Goal: Task Accomplishment & Management: Manage account settings

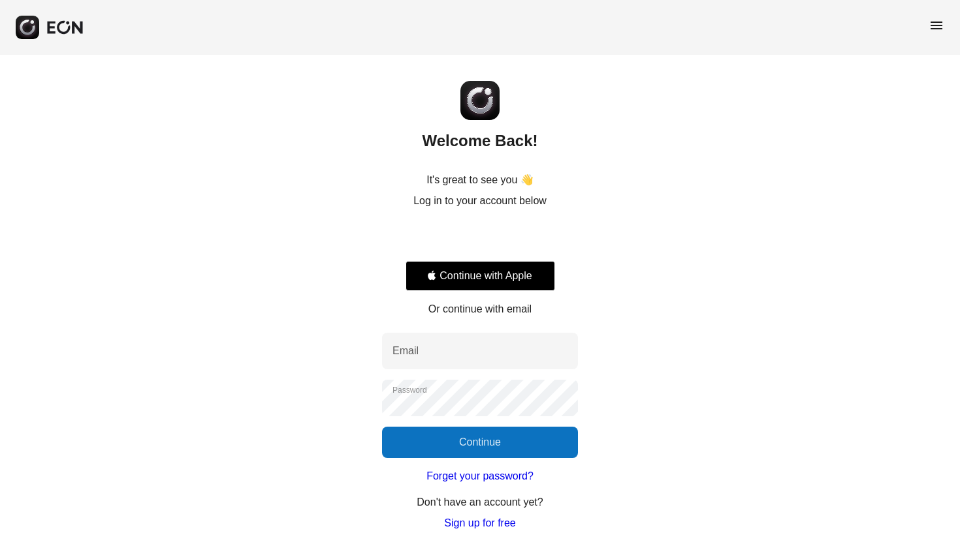
click at [464, 242] on div "Sign in with Google. Opens in new tab" at bounding box center [480, 237] width 150 height 29
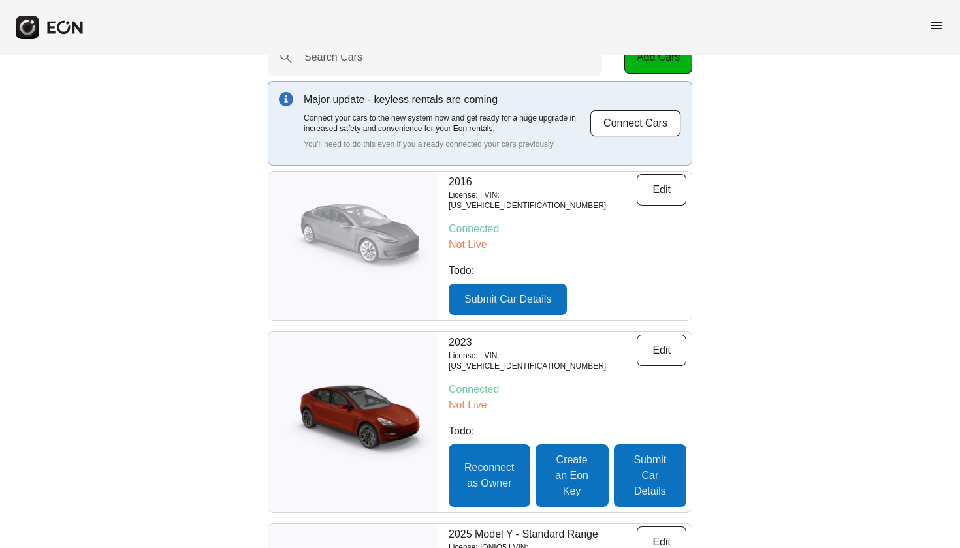
scroll to position [35, 0]
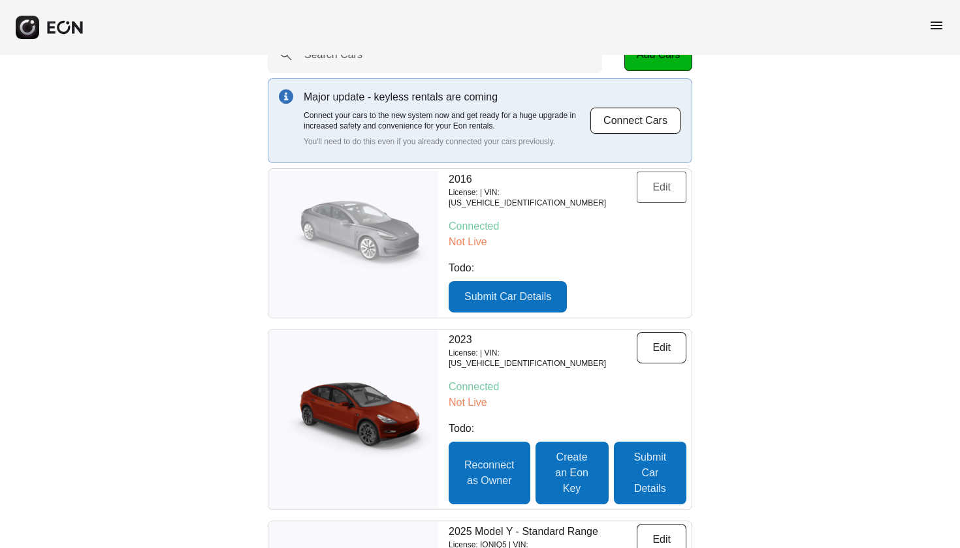
click at [667, 185] on button "Edit" at bounding box center [662, 187] width 50 height 31
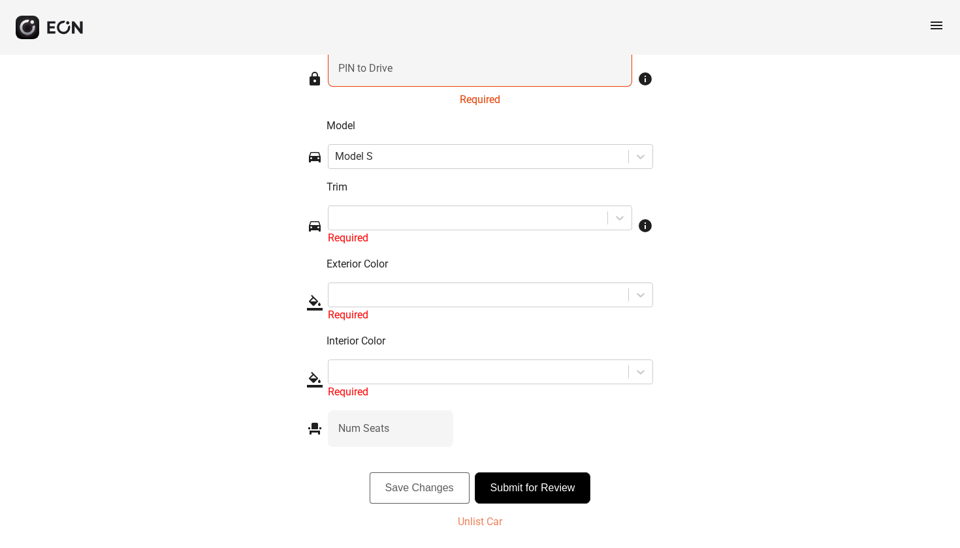
scroll to position [1922, 0]
click at [472, 525] on p "Unlist Car" at bounding box center [480, 523] width 44 height 16
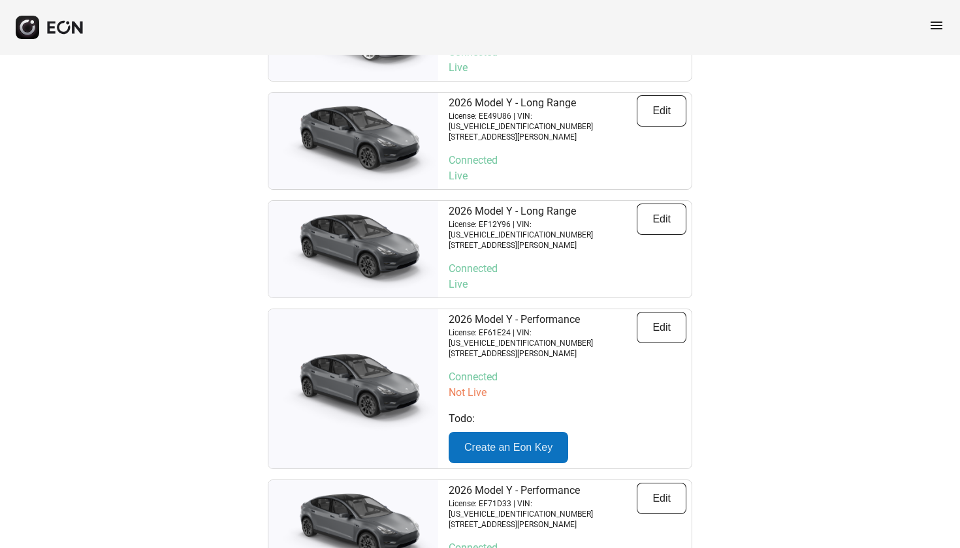
scroll to position [2834, 0]
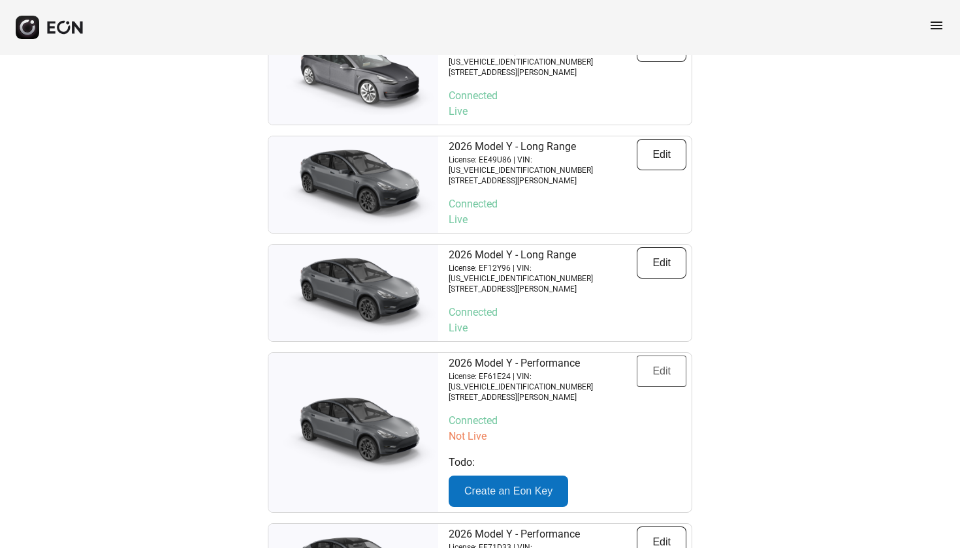
click at [653, 356] on button "Edit" at bounding box center [662, 371] width 50 height 31
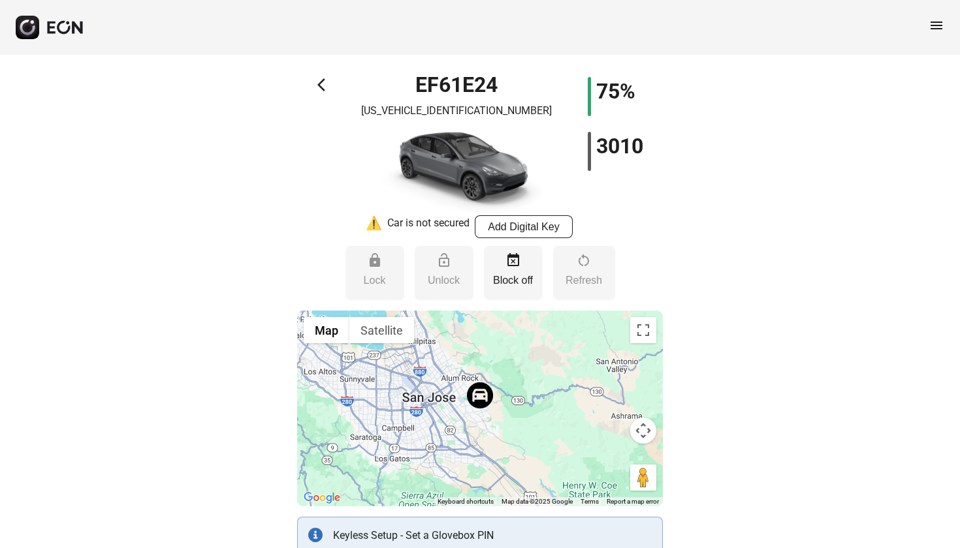
scroll to position [8, 0]
click at [321, 82] on span "arrow_back_ios" at bounding box center [325, 84] width 16 height 16
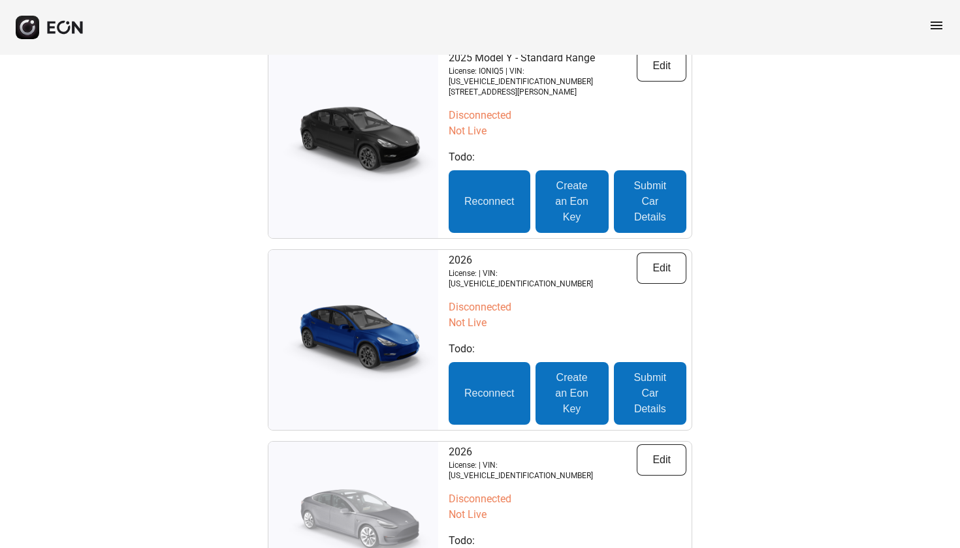
scroll to position [465, 0]
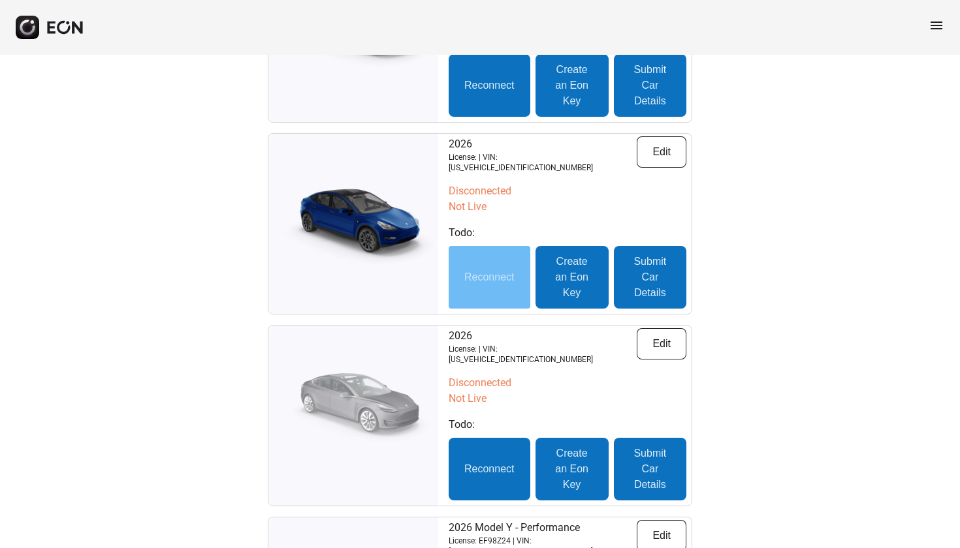
click at [497, 246] on button "Reconnect" at bounding box center [490, 277] width 82 height 63
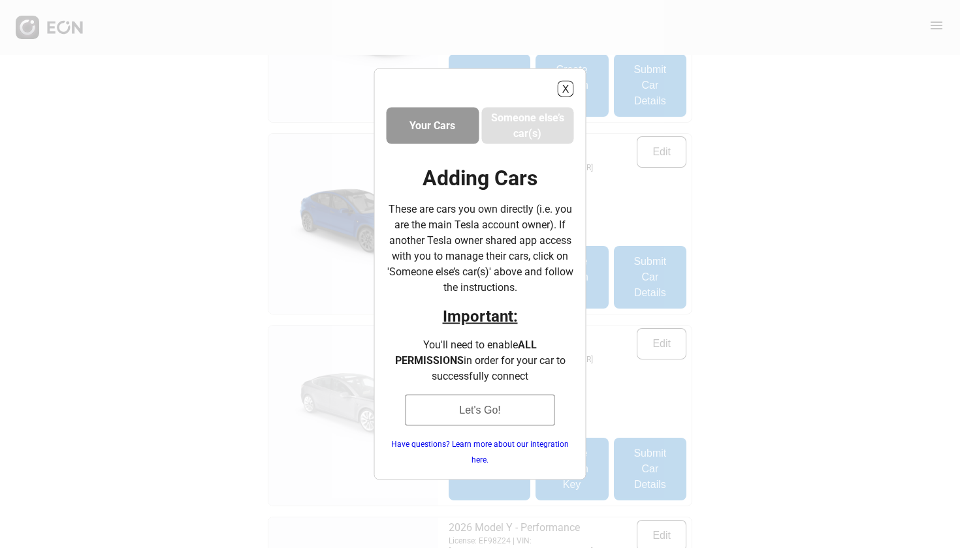
click at [484, 413] on button "Let's Go!" at bounding box center [480, 410] width 150 height 31
click at [562, 84] on button "X" at bounding box center [566, 89] width 16 height 16
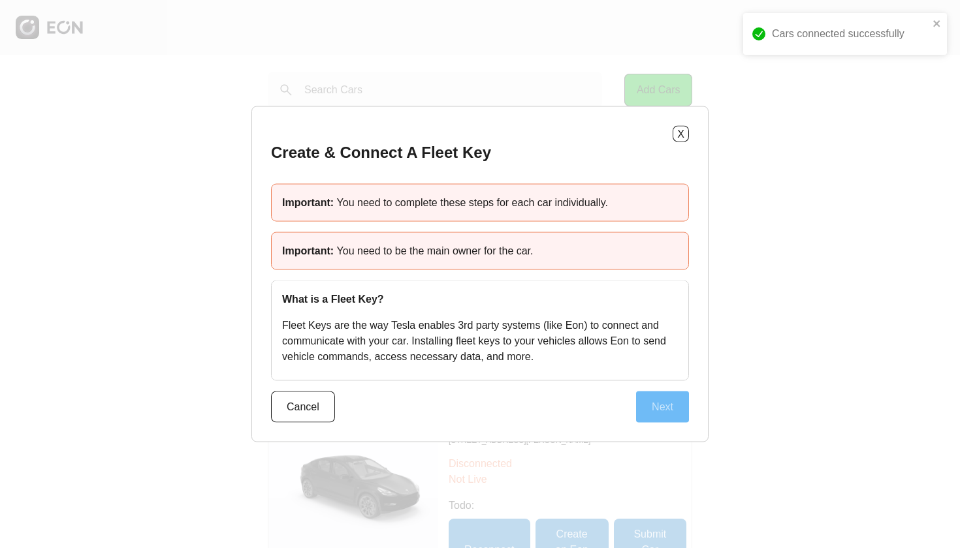
click at [664, 415] on button "Next" at bounding box center [662, 407] width 53 height 31
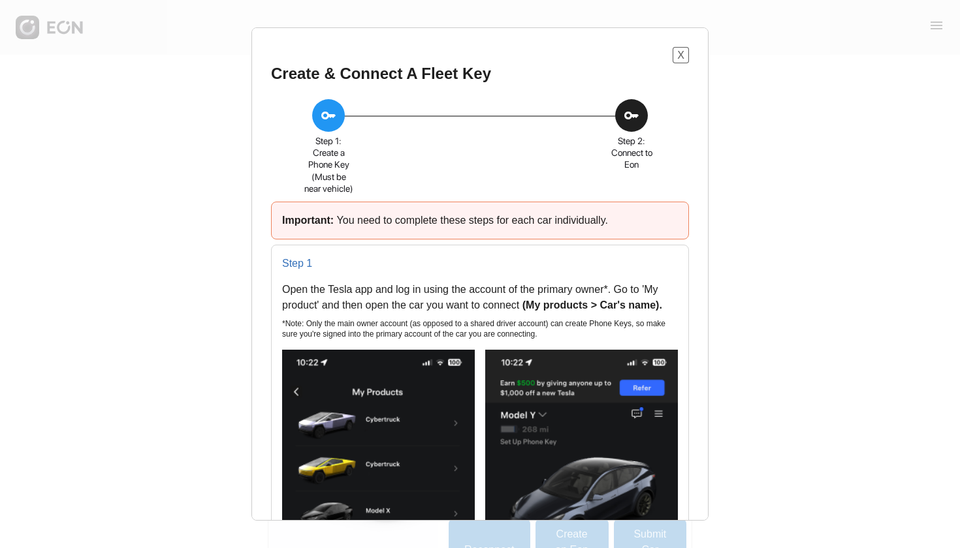
click at [680, 55] on button "X" at bounding box center [681, 55] width 16 height 16
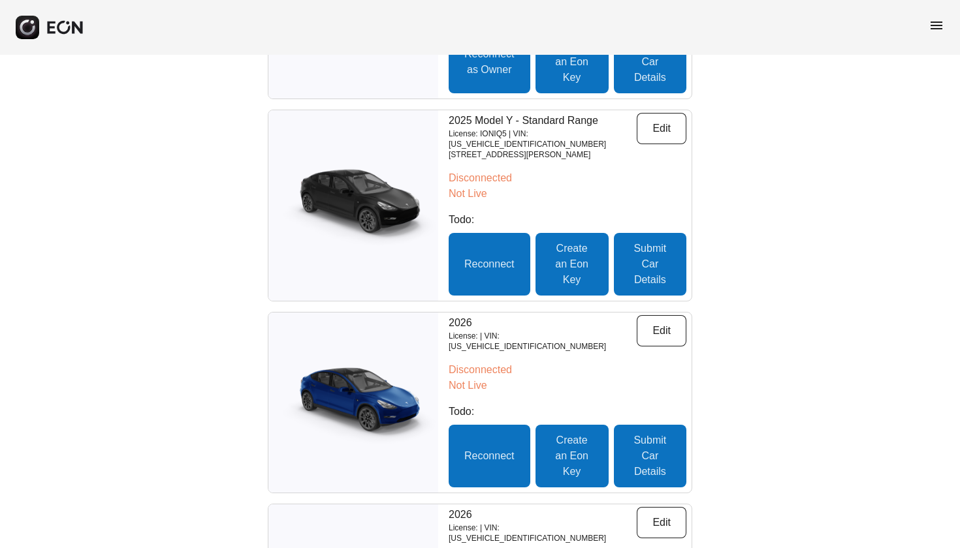
scroll to position [355, 0]
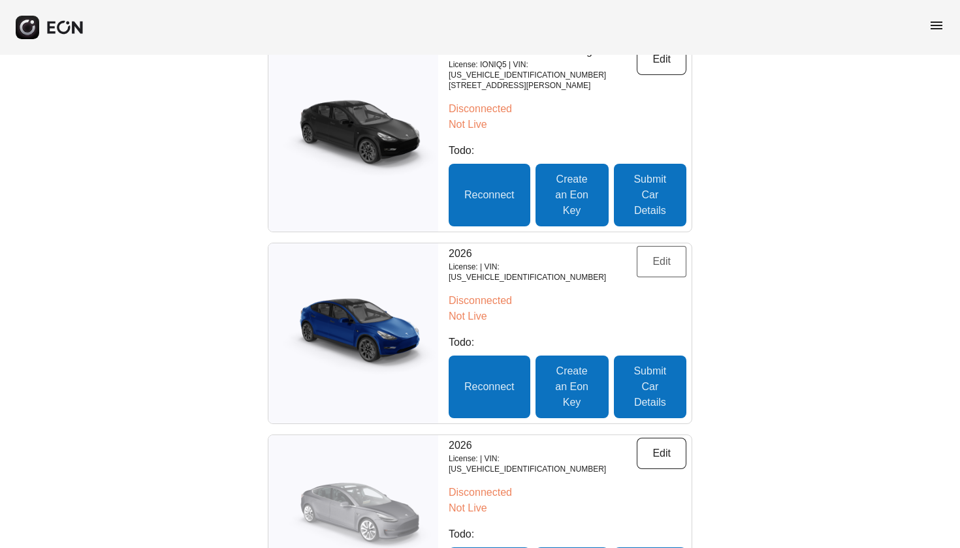
click at [671, 246] on button "Edit" at bounding box center [662, 261] width 50 height 31
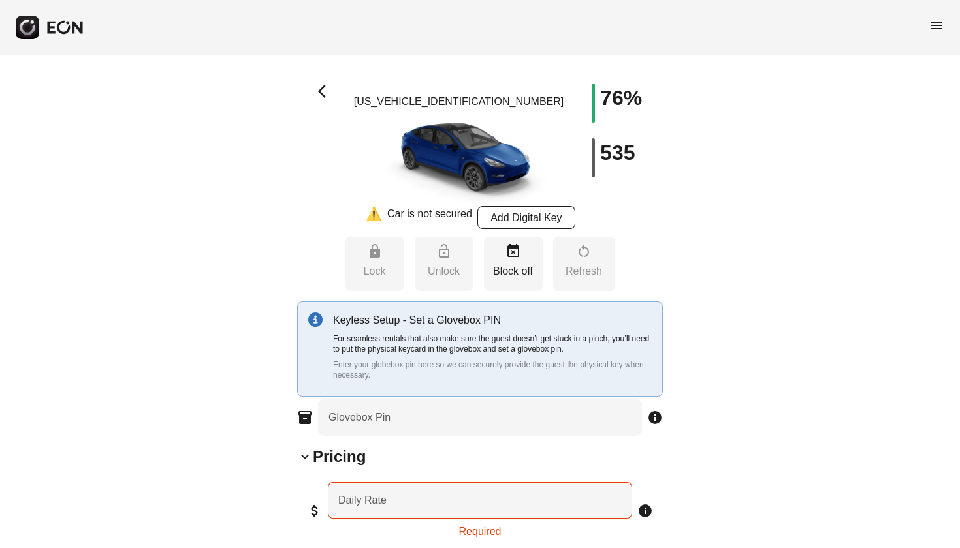
type Rate "***"
type Book "*"
type input "**********"
type Seats "*"
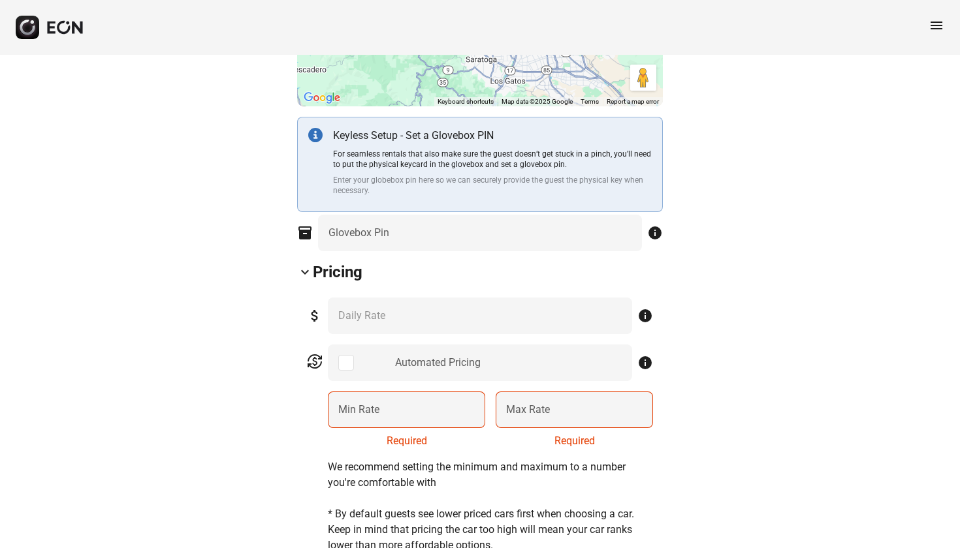
scroll to position [390, 0]
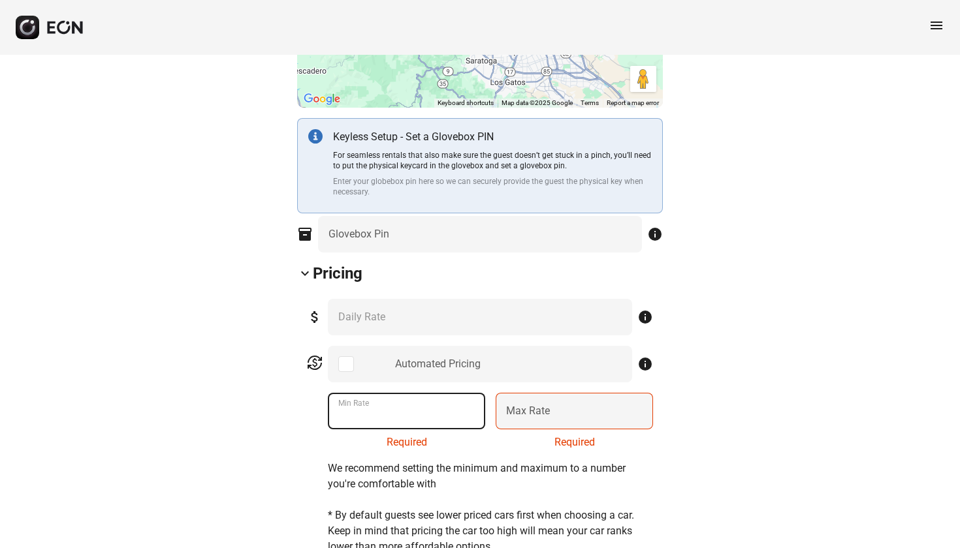
click at [396, 405] on Rate "Min Rate" at bounding box center [406, 411] width 157 height 37
type Rate "***"
click at [539, 408] on label "Max Rate" at bounding box center [528, 412] width 44 height 16
click at [539, 408] on Rate "Max Rate" at bounding box center [574, 411] width 157 height 37
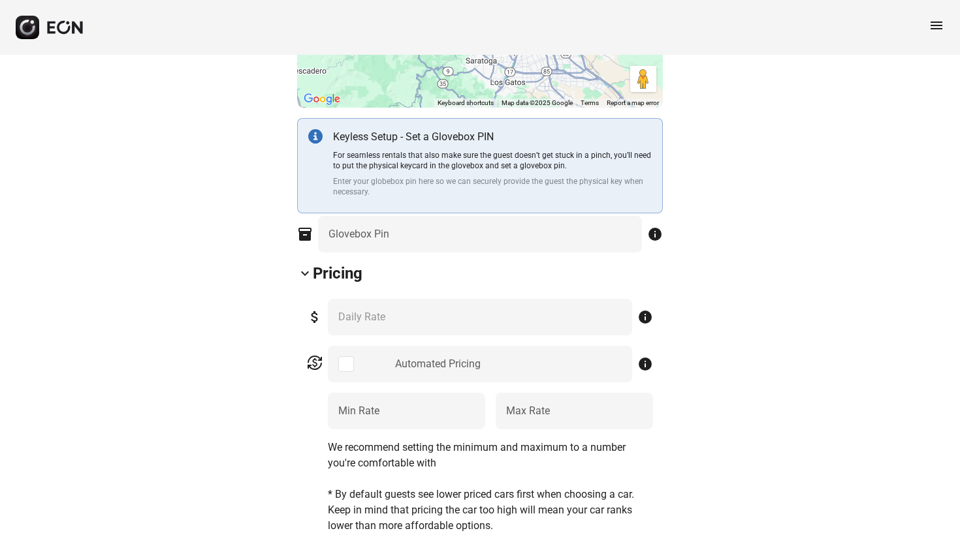
click at [535, 419] on Rate "***" at bounding box center [574, 411] width 157 height 37
type Rate "***"
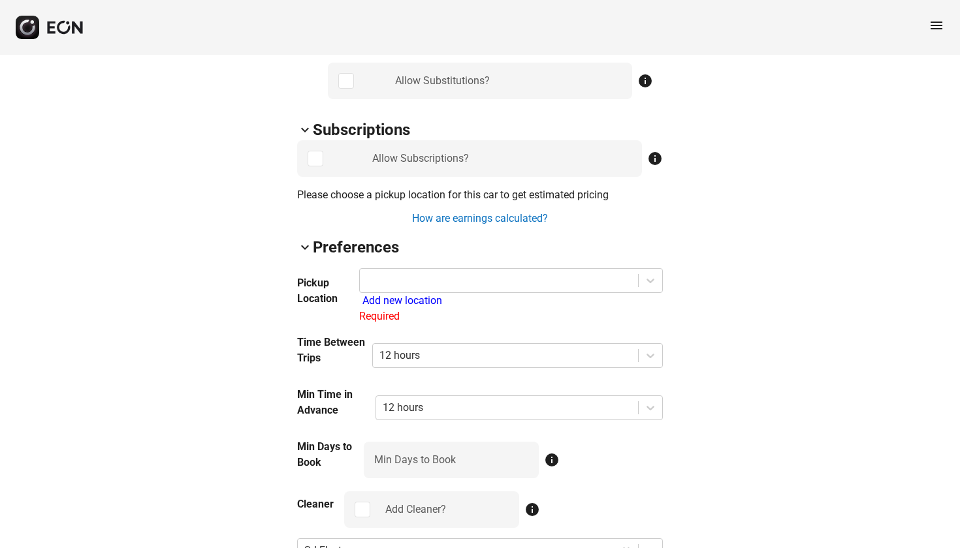
scroll to position [960, 0]
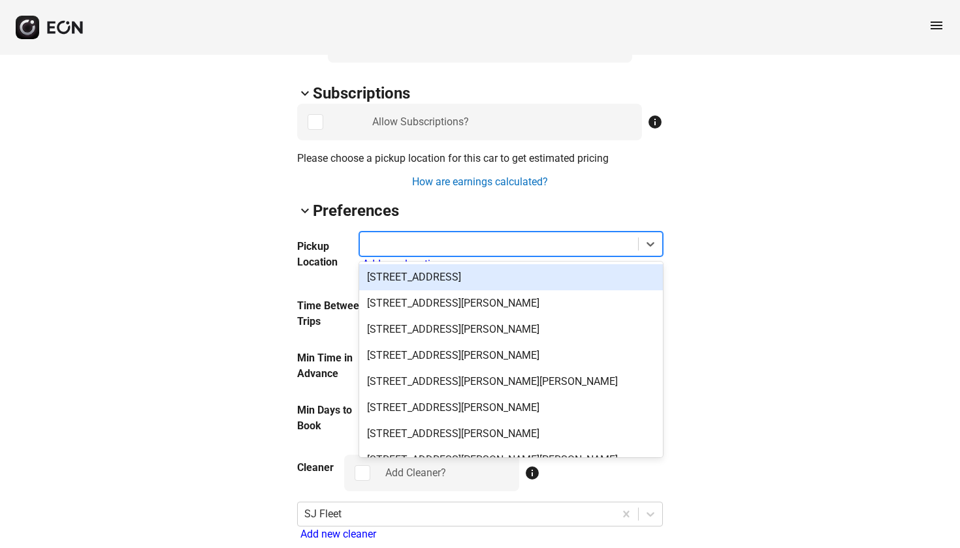
click at [432, 238] on div at bounding box center [498, 244] width 265 height 18
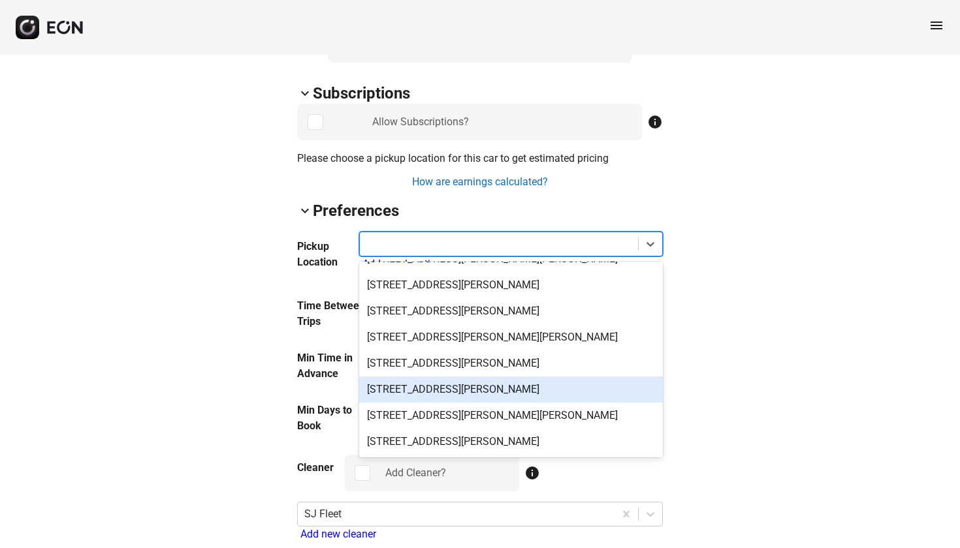
scroll to position [977, 0]
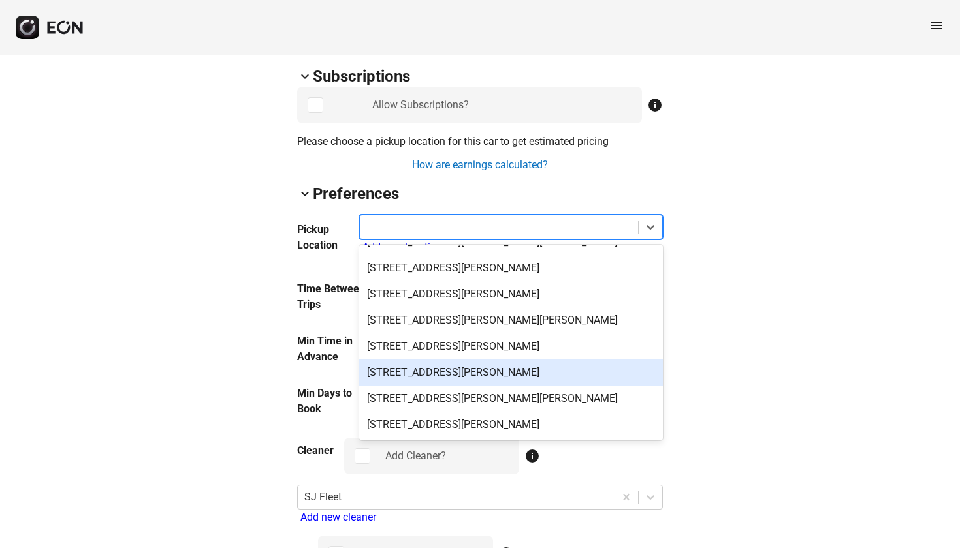
click at [449, 377] on div "[STREET_ADDRESS][PERSON_NAME]" at bounding box center [511, 373] width 304 height 26
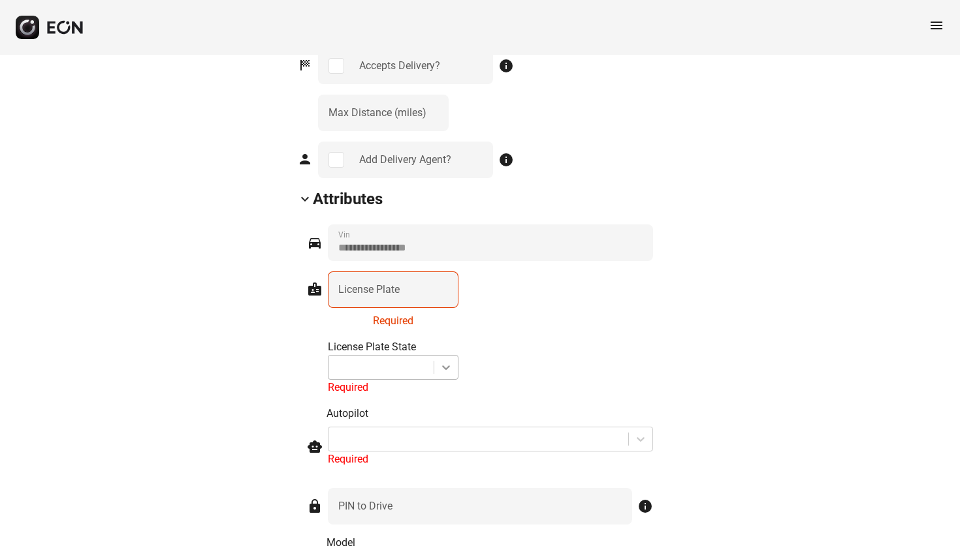
scroll to position [1455, 0]
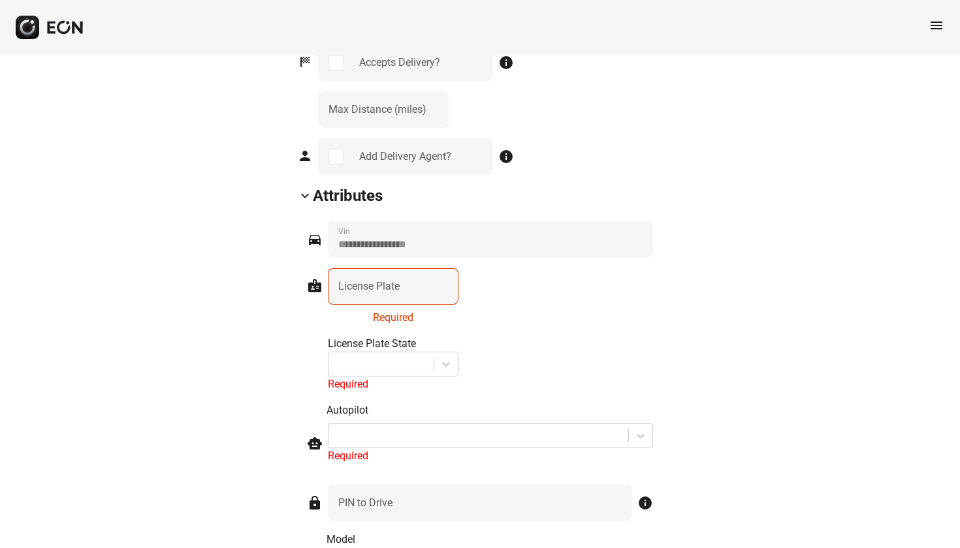
click at [400, 284] on label "License Plate" at bounding box center [368, 287] width 61 height 16
click at [400, 284] on Plate "License Plate" at bounding box center [393, 286] width 131 height 37
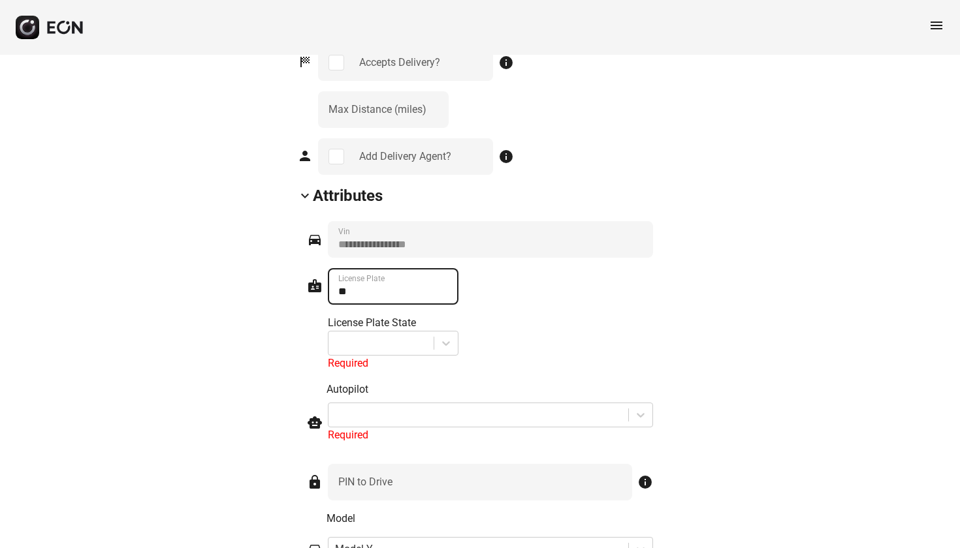
type Plate "*"
type Plate "*******"
click at [400, 341] on div at bounding box center [380, 344] width 105 height 24
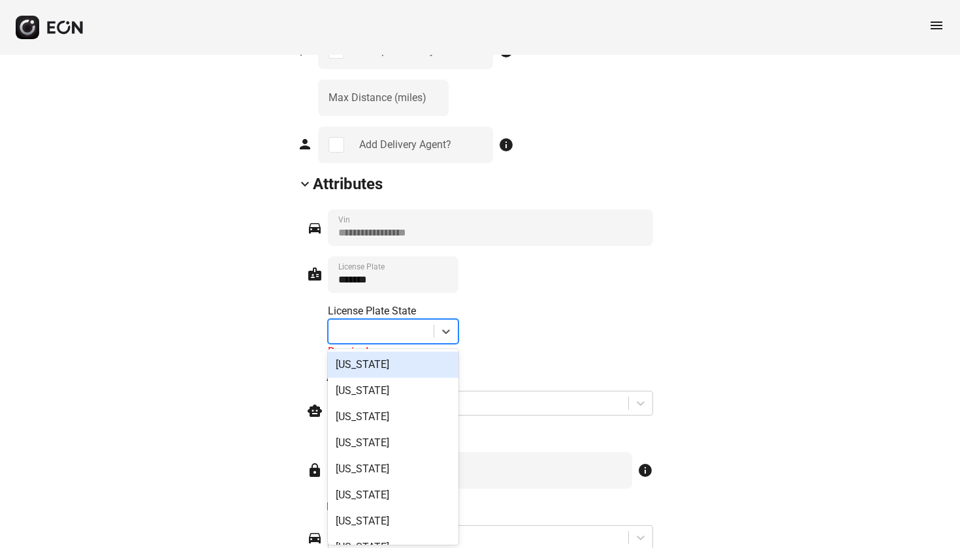
scroll to position [1468, 0]
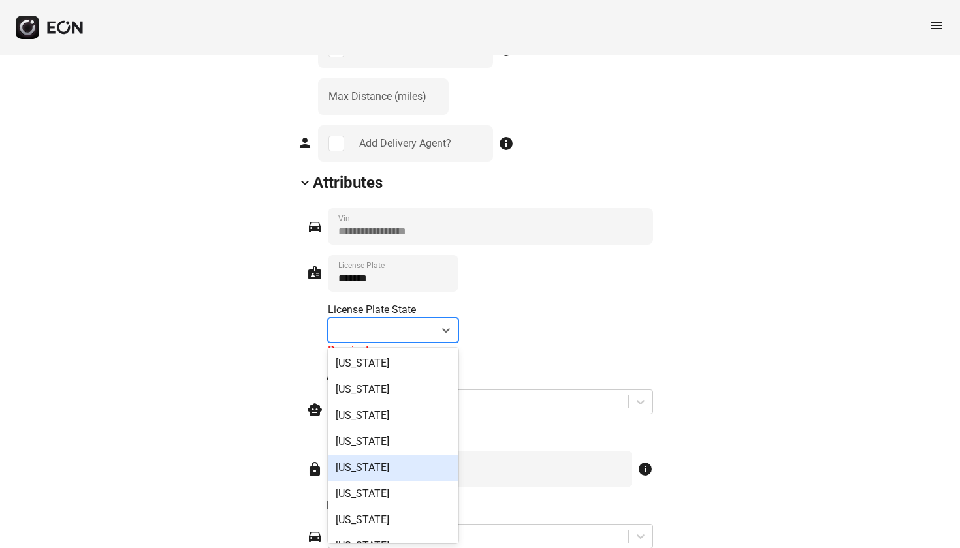
click at [379, 468] on div "[US_STATE]" at bounding box center [393, 468] width 131 height 26
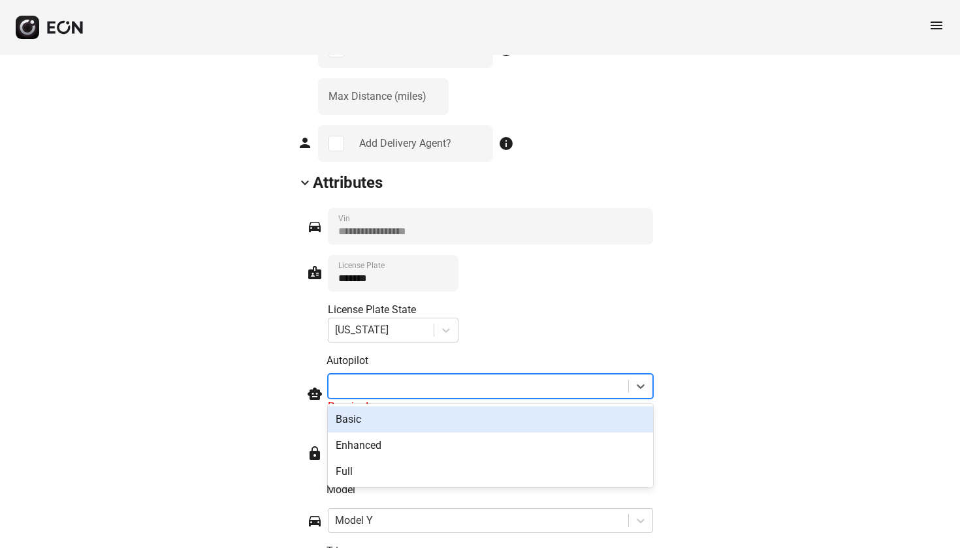
click at [381, 382] on div at bounding box center [478, 386] width 287 height 18
click at [357, 419] on div "Basic" at bounding box center [490, 420] width 325 height 26
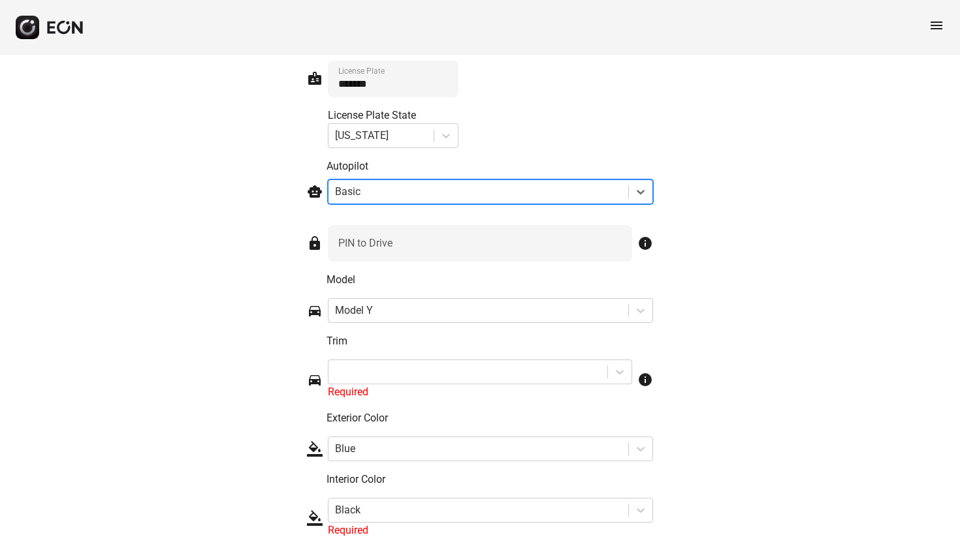
scroll to position [1690, 0]
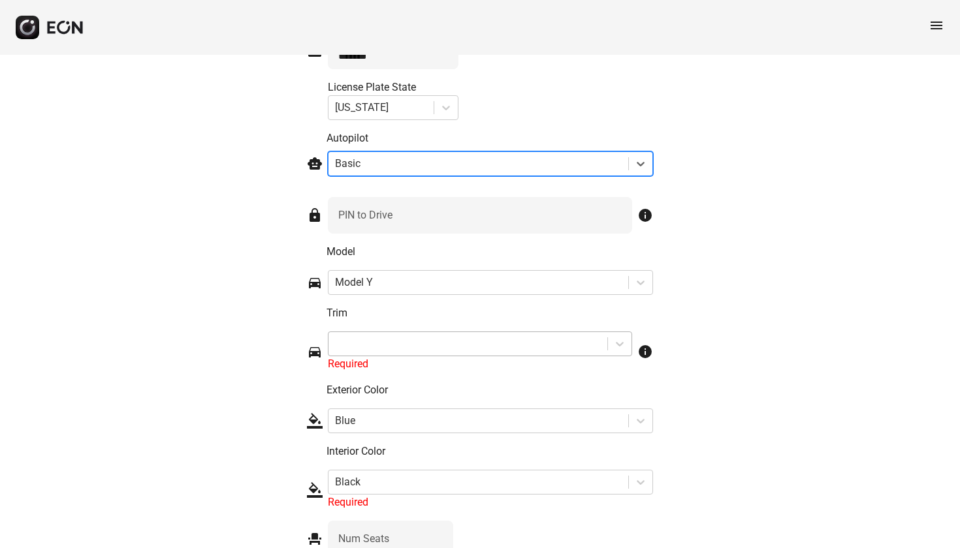
click at [399, 343] on div at bounding box center [468, 344] width 266 height 18
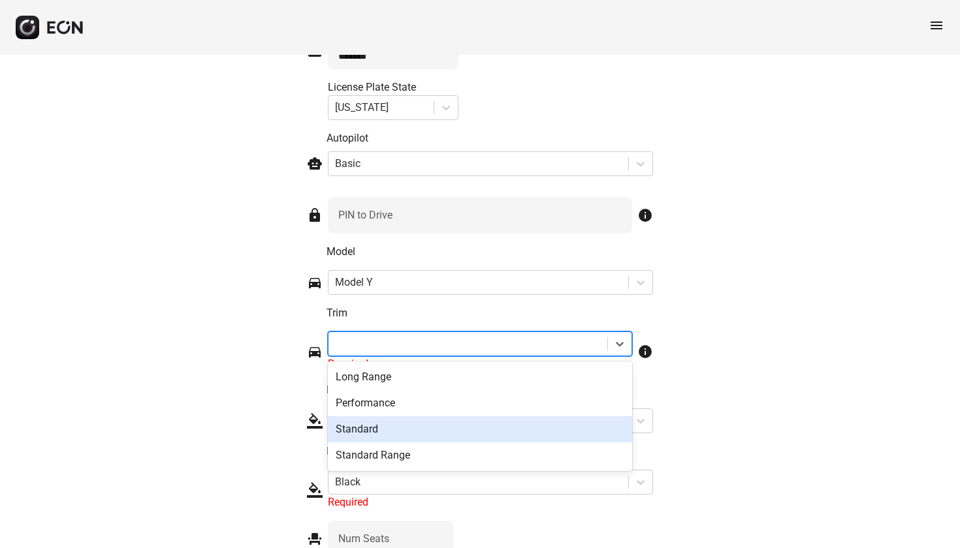
click at [397, 437] on div "Standard" at bounding box center [480, 430] width 304 height 26
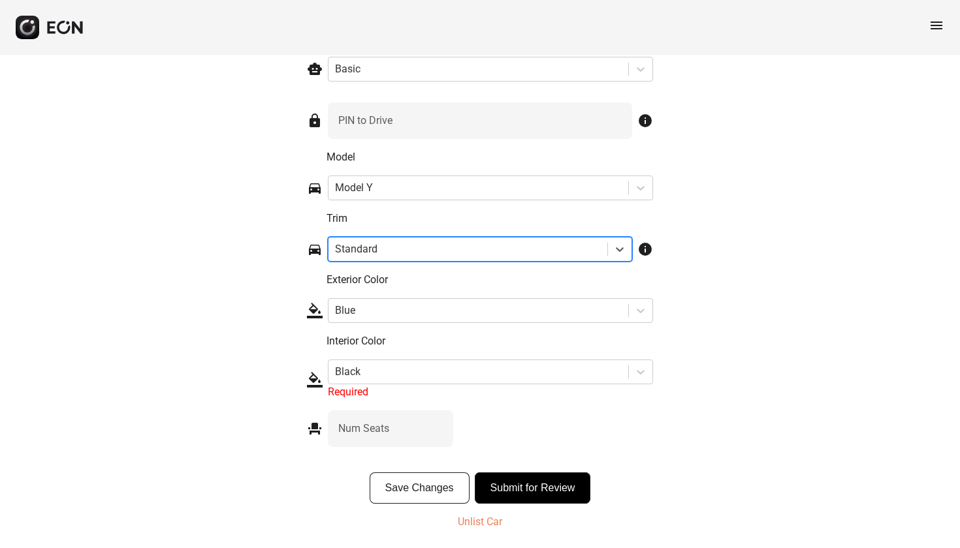
scroll to position [1784, 0]
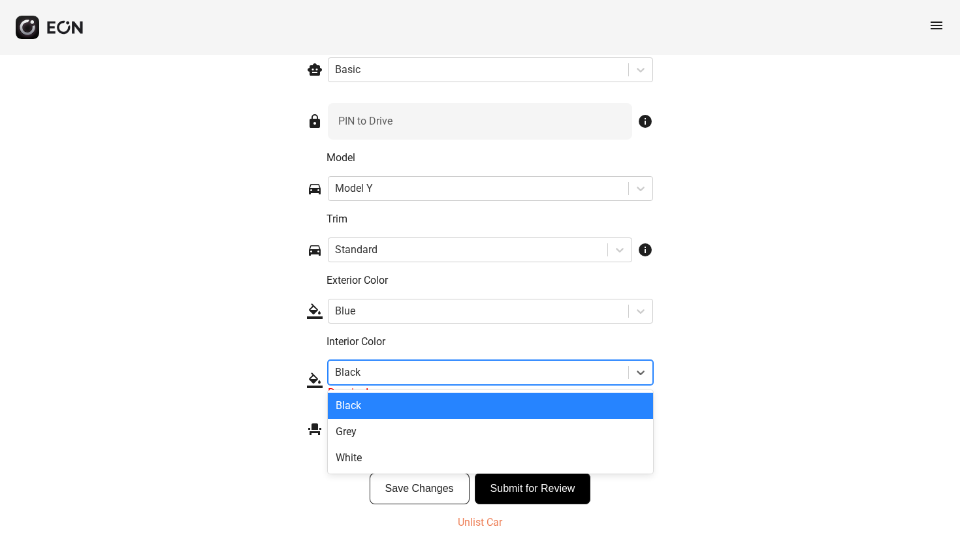
click at [383, 369] on div at bounding box center [478, 373] width 287 height 18
click at [368, 408] on div "Black" at bounding box center [490, 406] width 325 height 26
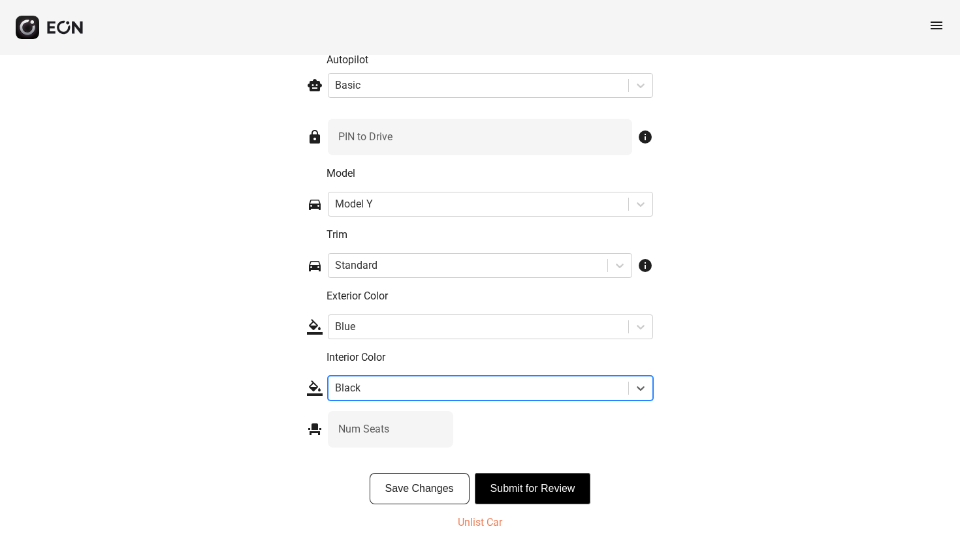
click at [541, 489] on button "Submit for Review" at bounding box center [533, 488] width 116 height 31
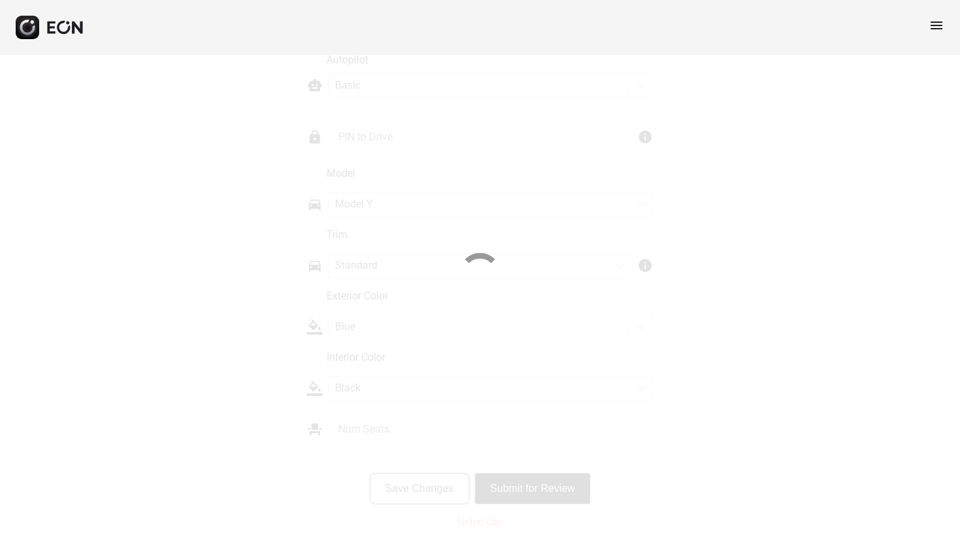
scroll to position [1737, 0]
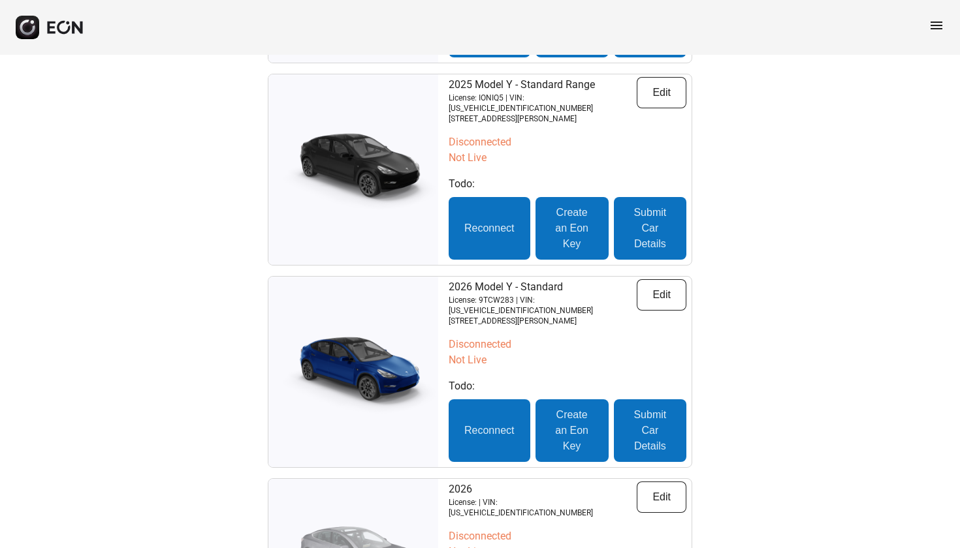
scroll to position [323, 0]
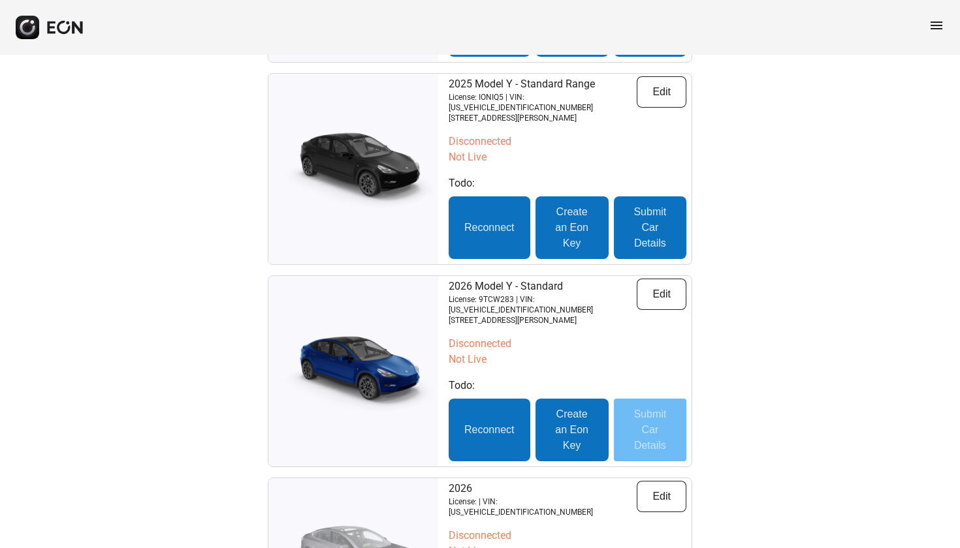
click at [655, 414] on button "Submit Car Details" at bounding box center [650, 430] width 72 height 63
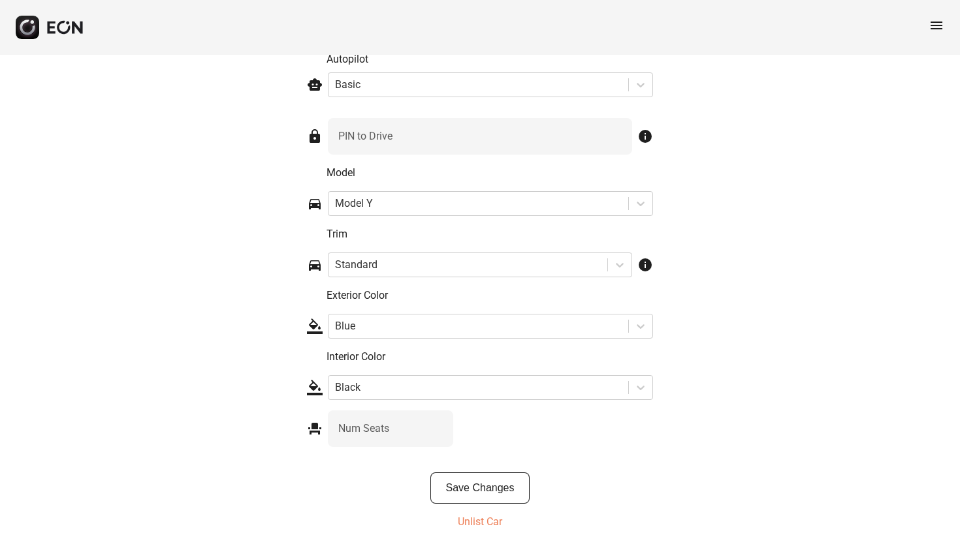
scroll to position [2022, 0]
click at [486, 493] on button "Save Changes" at bounding box center [480, 488] width 100 height 31
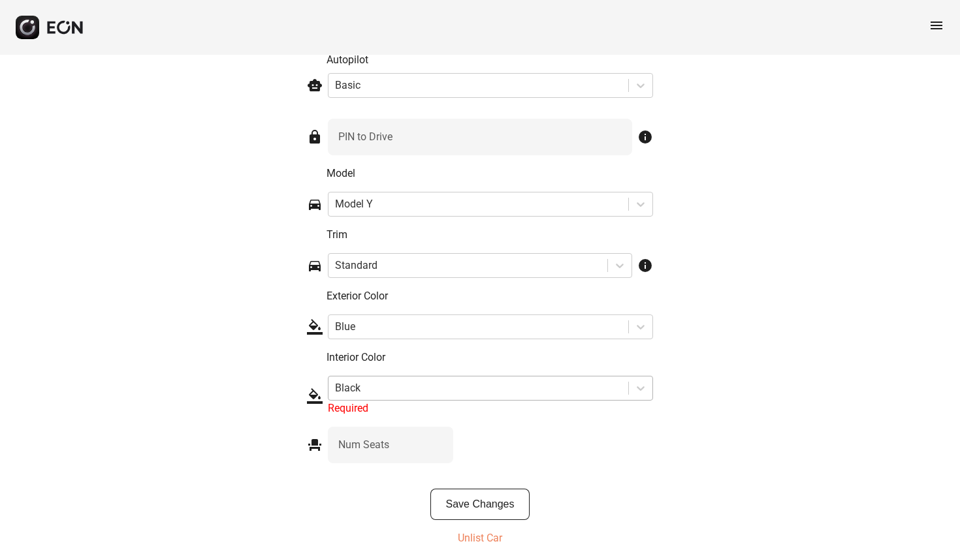
click at [554, 393] on div at bounding box center [478, 388] width 287 height 18
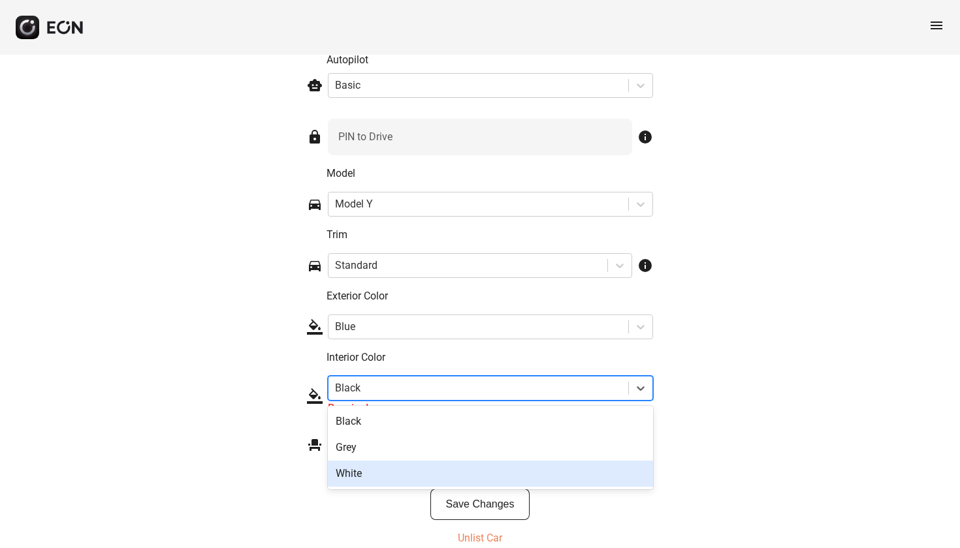
click at [460, 475] on div "White" at bounding box center [490, 474] width 325 height 26
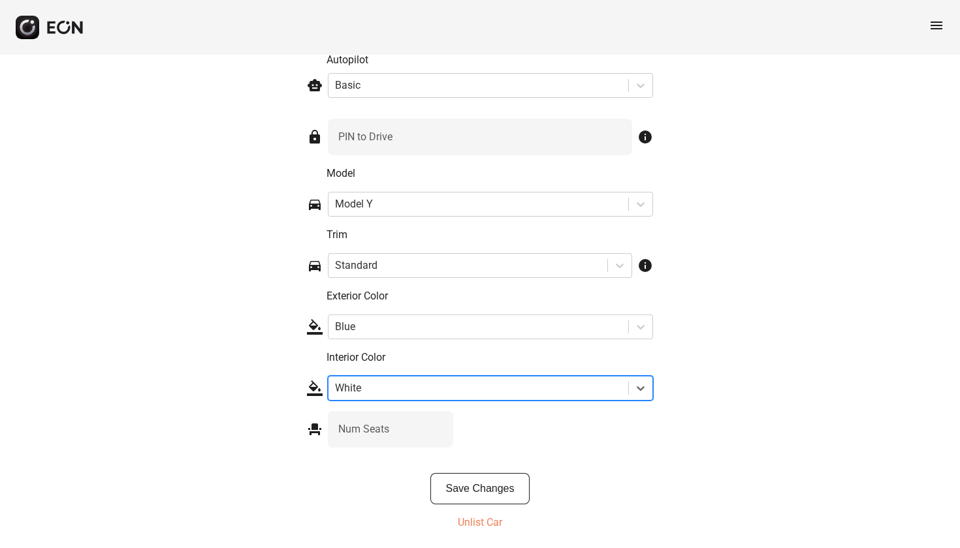
click at [463, 389] on div at bounding box center [478, 388] width 287 height 18
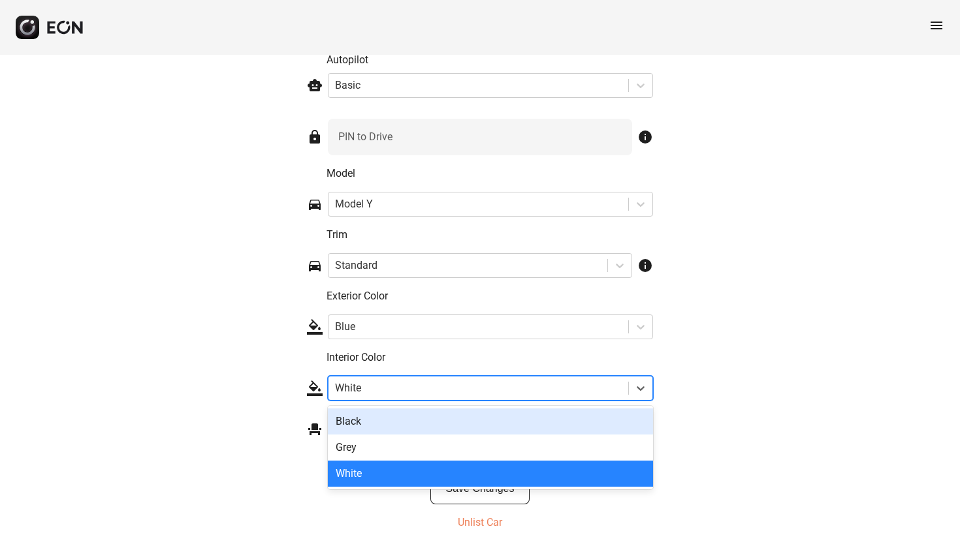
click at [424, 423] on div "Black" at bounding box center [490, 422] width 325 height 26
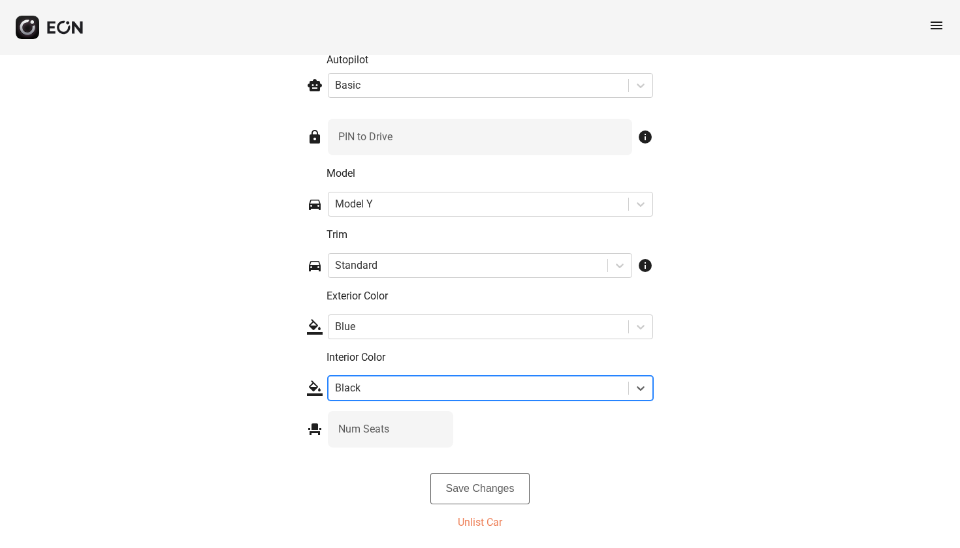
click at [481, 489] on button "Save Changes" at bounding box center [480, 488] width 100 height 31
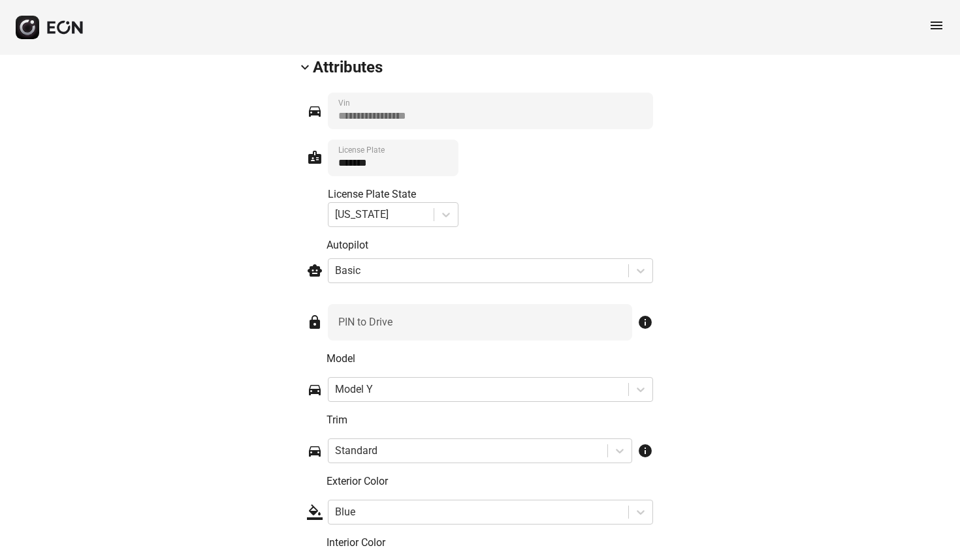
scroll to position [1860, 0]
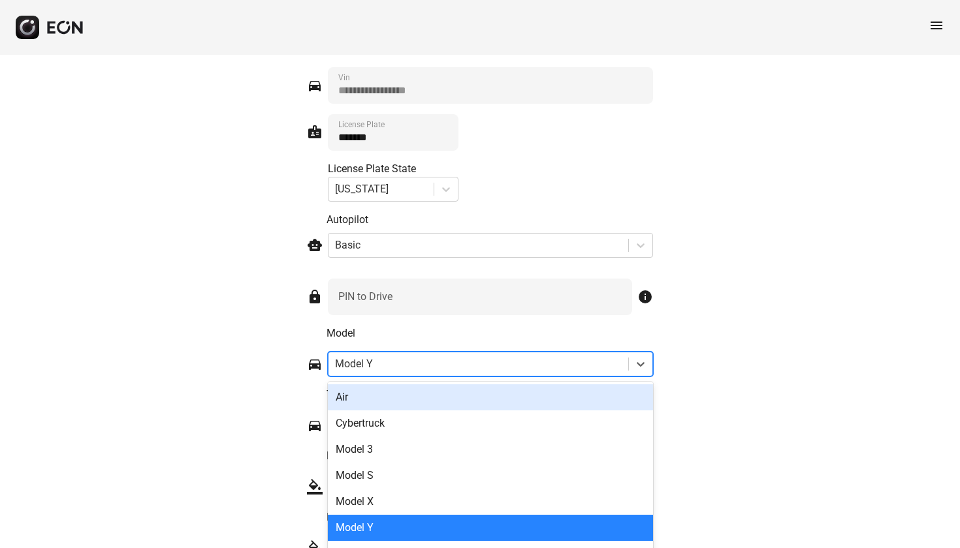
click at [439, 362] on div "Air, 1 of 8. 8 results available. Use Up and Down to choose options, press Ente…" at bounding box center [490, 364] width 325 height 25
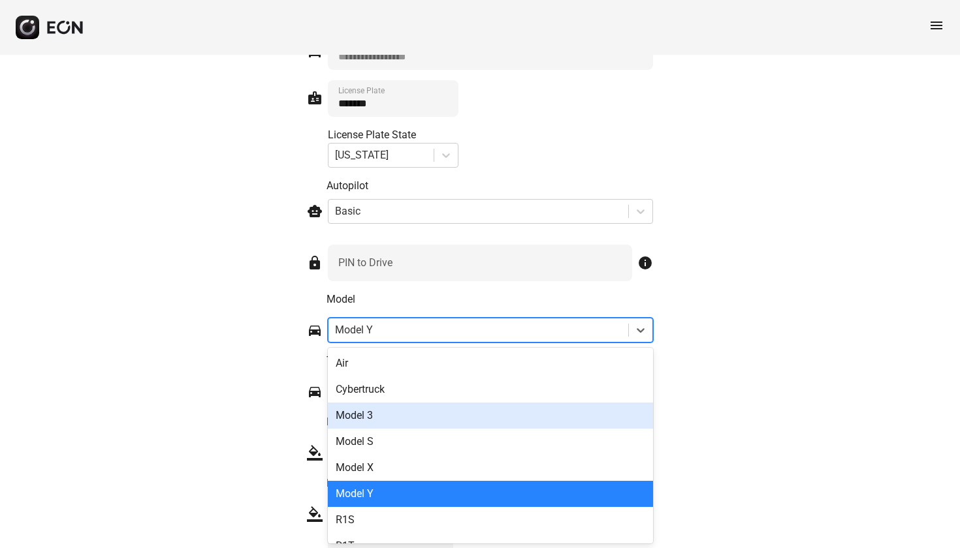
click at [392, 417] on div "Model 3" at bounding box center [490, 416] width 325 height 26
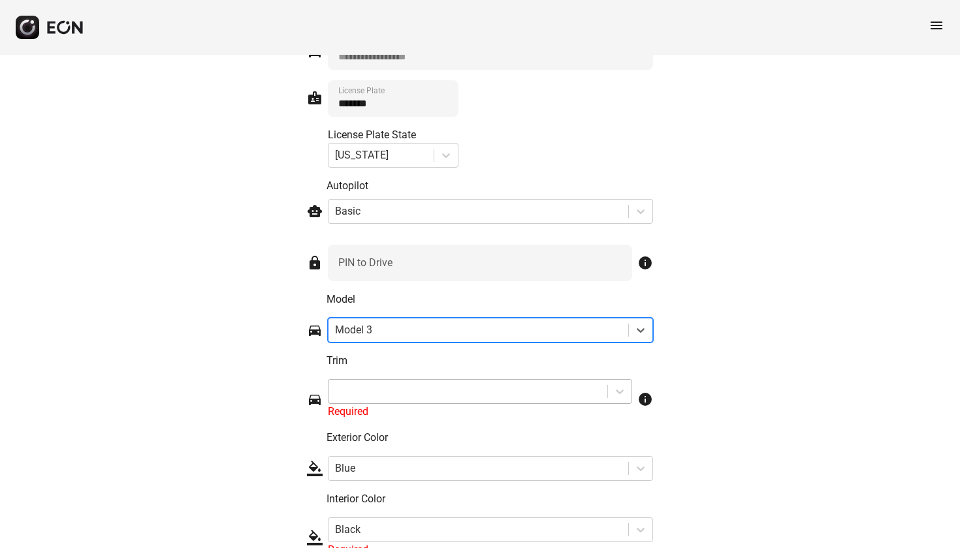
click at [441, 387] on div at bounding box center [468, 392] width 266 height 18
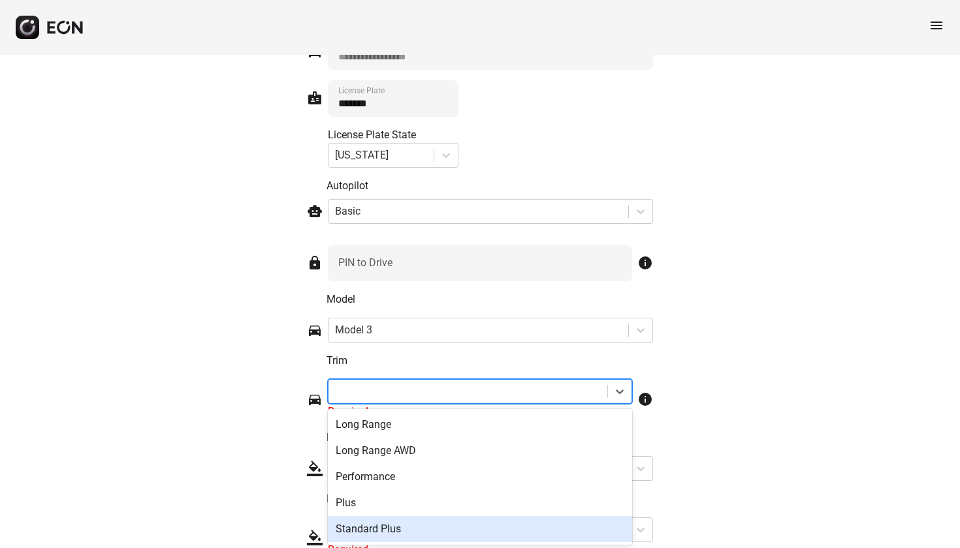
click at [390, 529] on div "Standard Plus" at bounding box center [480, 529] width 304 height 26
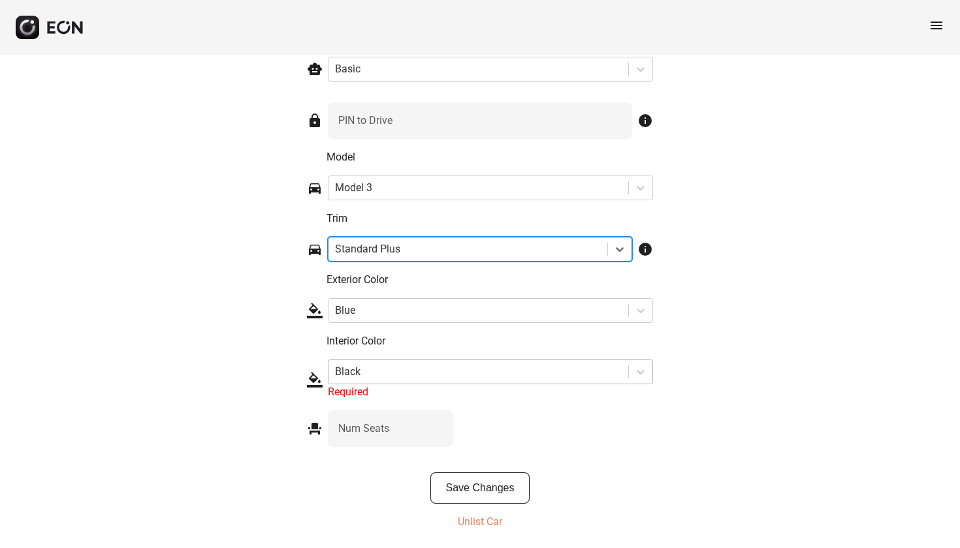
scroll to position [2038, 0]
click at [391, 371] on div at bounding box center [478, 373] width 287 height 18
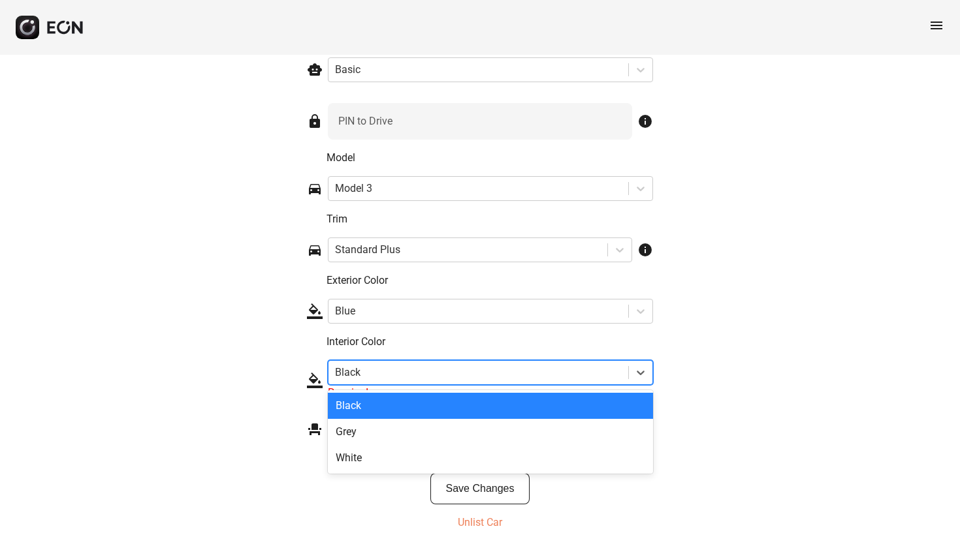
click at [370, 408] on div "Black" at bounding box center [490, 406] width 325 height 26
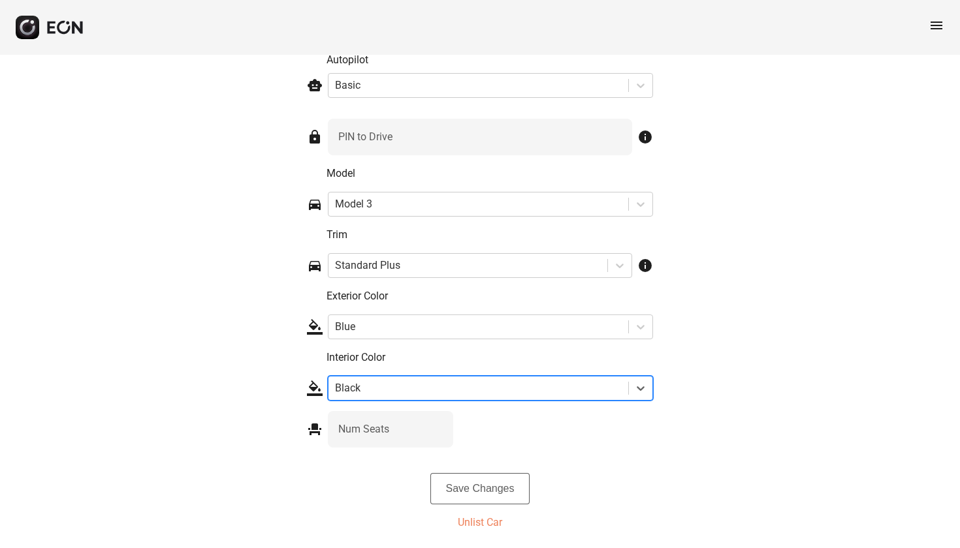
click at [490, 491] on button "Save Changes" at bounding box center [480, 488] width 100 height 31
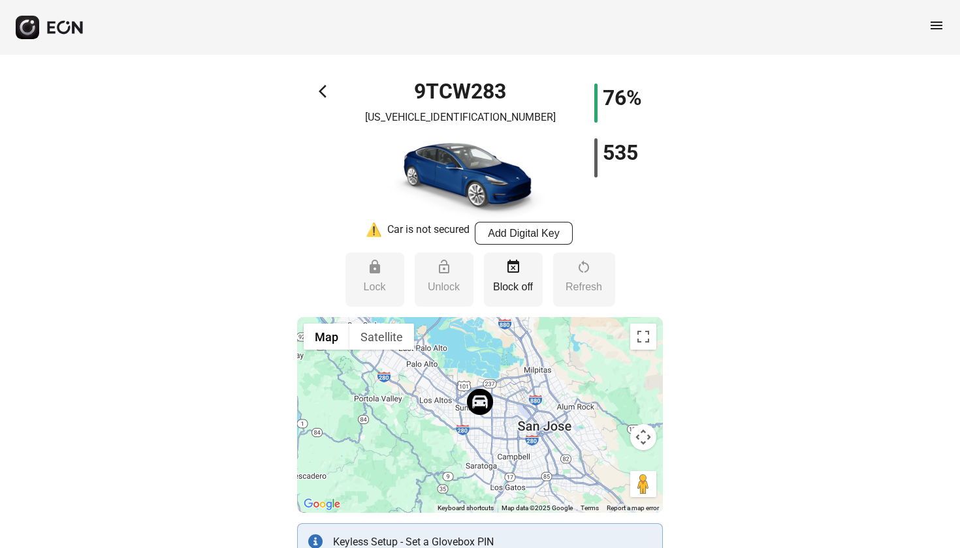
scroll to position [0, 0]
click at [320, 91] on span "arrow_back_ios" at bounding box center [327, 92] width 16 height 16
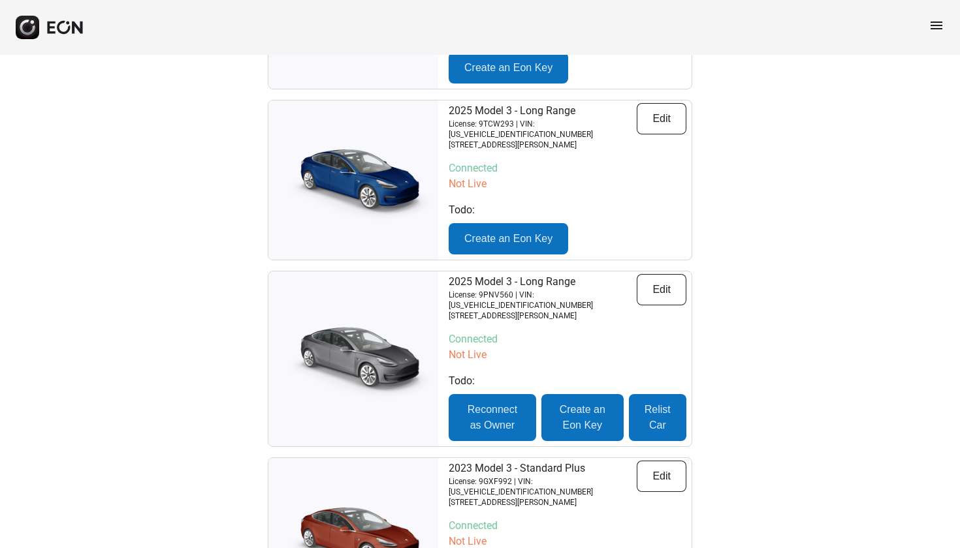
scroll to position [3906, 0]
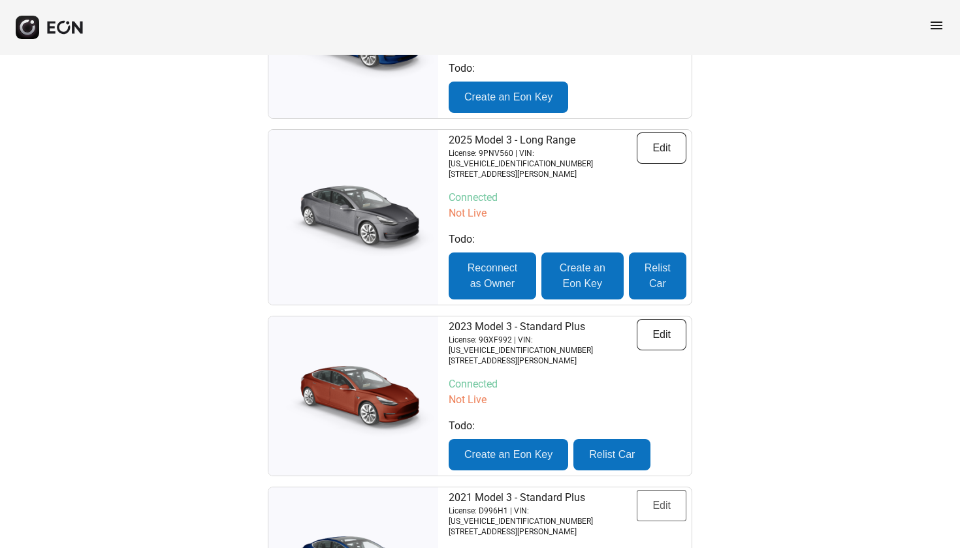
click at [658, 490] on button "Edit" at bounding box center [662, 505] width 50 height 31
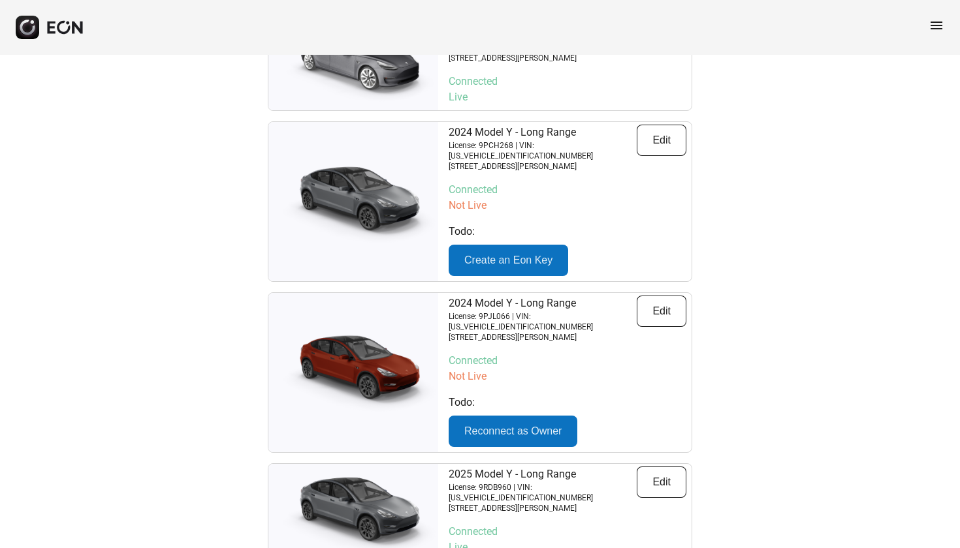
scroll to position [1352, 0]
